Goal: Task Accomplishment & Management: Use online tool/utility

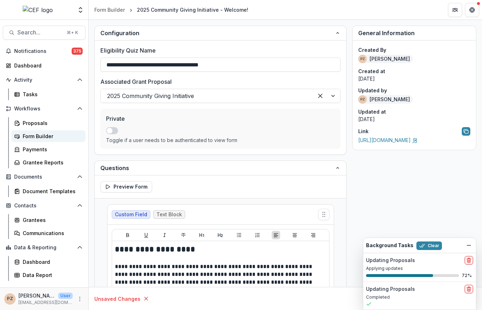
click at [34, 131] on link "Form Builder" at bounding box center [48, 136] width 74 height 12
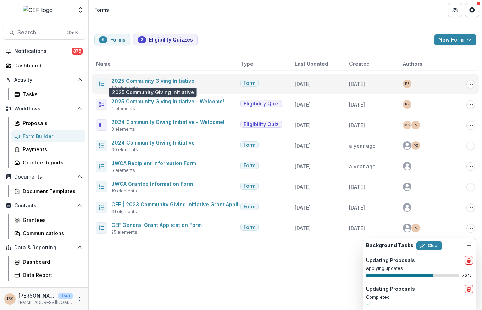
click at [161, 79] on link "2025 Community Giving Initiative" at bounding box center [152, 81] width 83 height 6
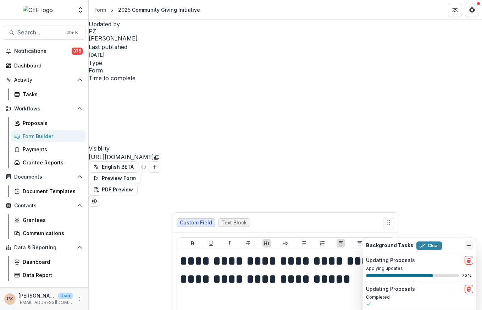
click at [470, 246] on icon "Dismiss" at bounding box center [469, 245] width 6 height 6
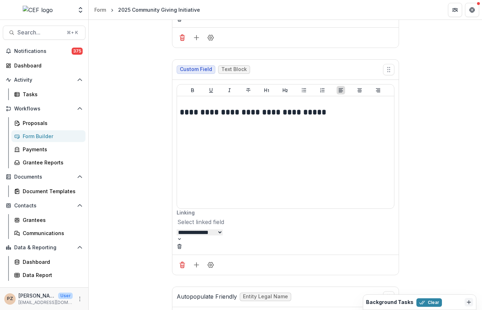
scroll to position [730, 2]
